Goal: Task Accomplishment & Management: Manage account settings

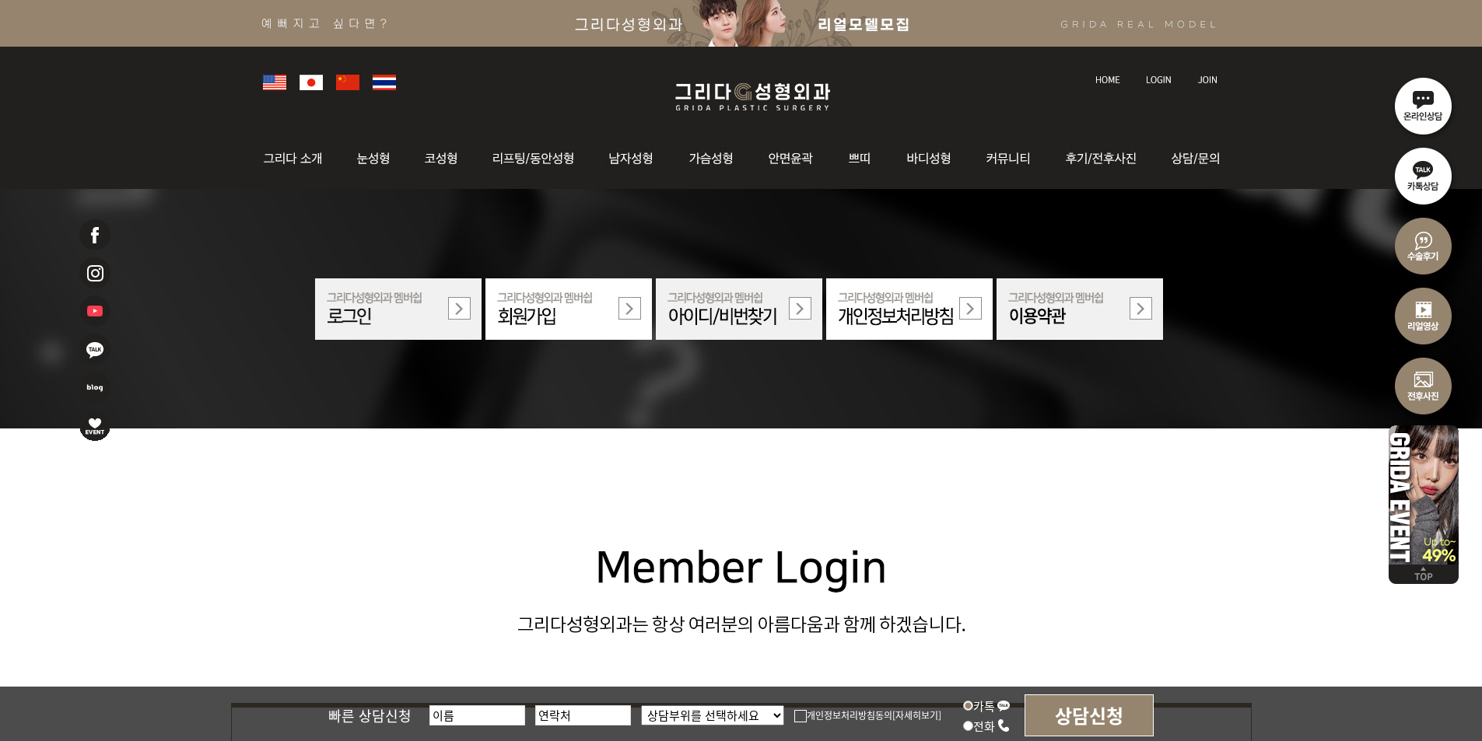
click at [1150, 75] on img at bounding box center [1159, 79] width 26 height 9
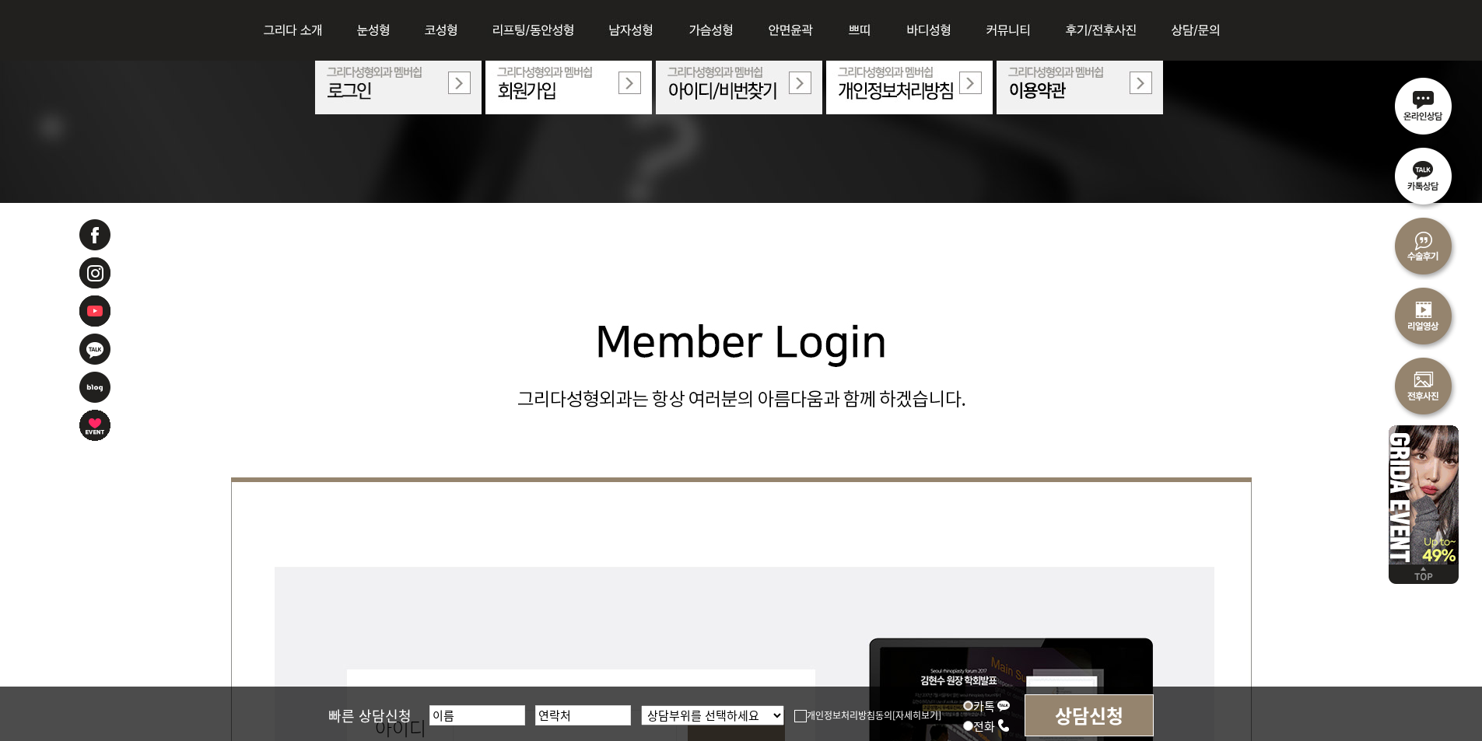
scroll to position [467, 0]
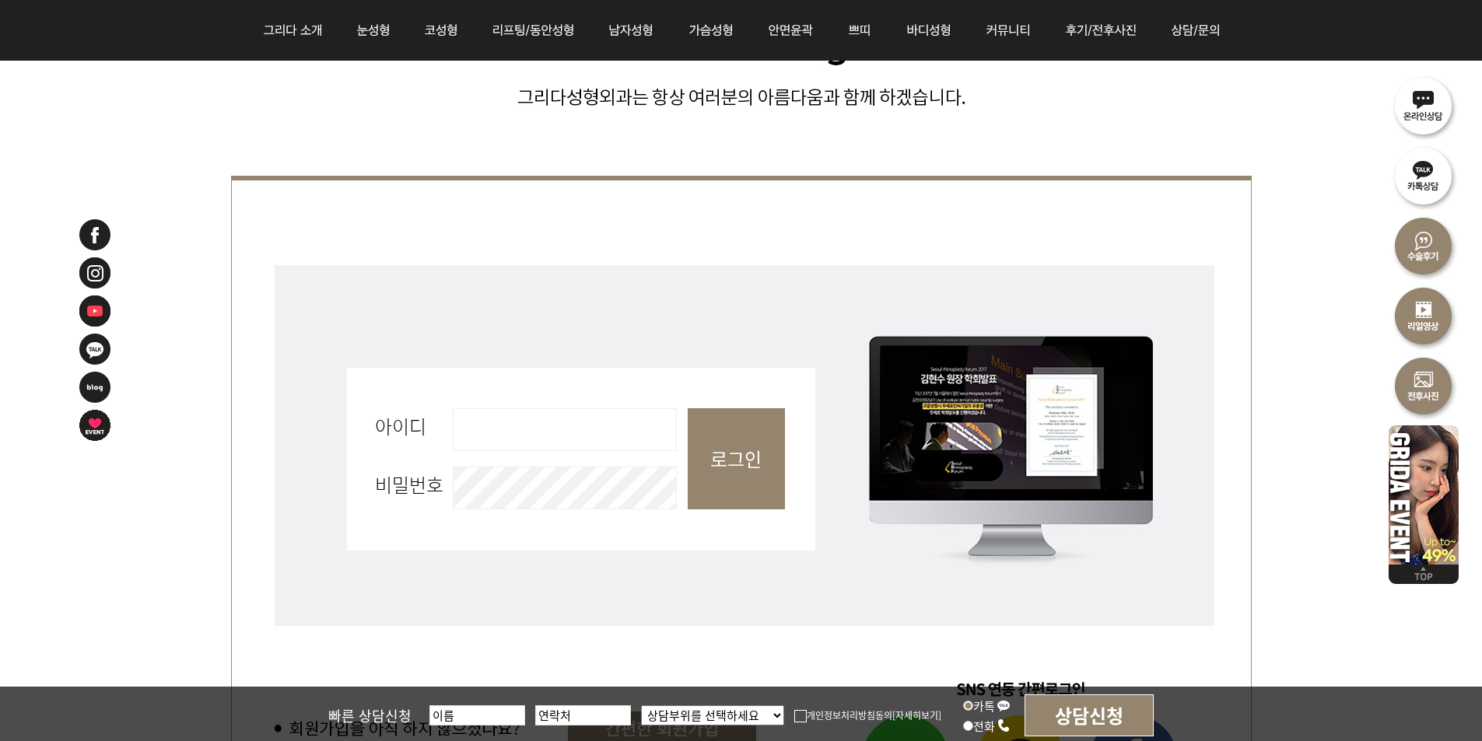
click at [538, 418] on input "아이디 필수" at bounding box center [565, 429] width 224 height 43
type input "admin"
click at [729, 456] on input "로그인" at bounding box center [736, 458] width 97 height 101
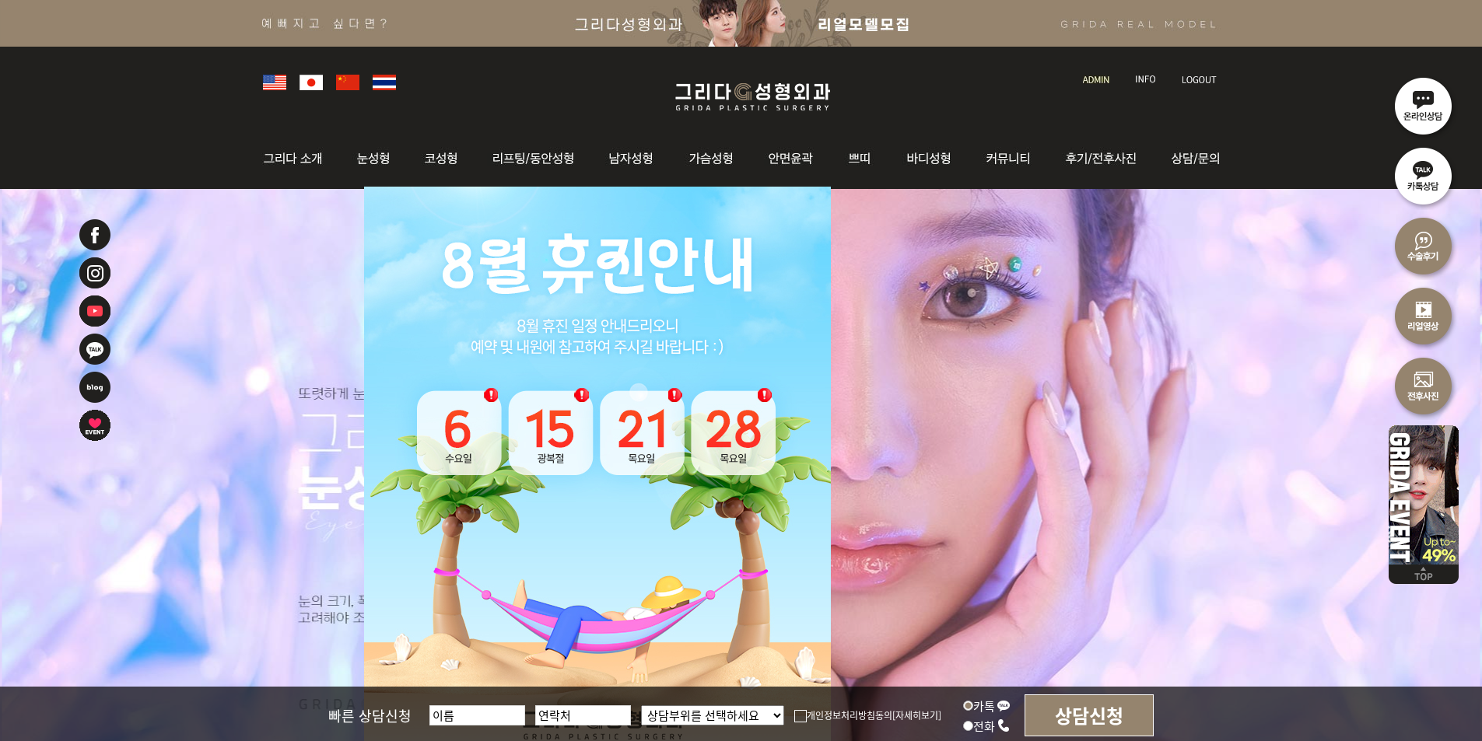
click at [1100, 82] on img at bounding box center [1096, 79] width 26 height 9
